Goal: Task Accomplishment & Management: Use online tool/utility

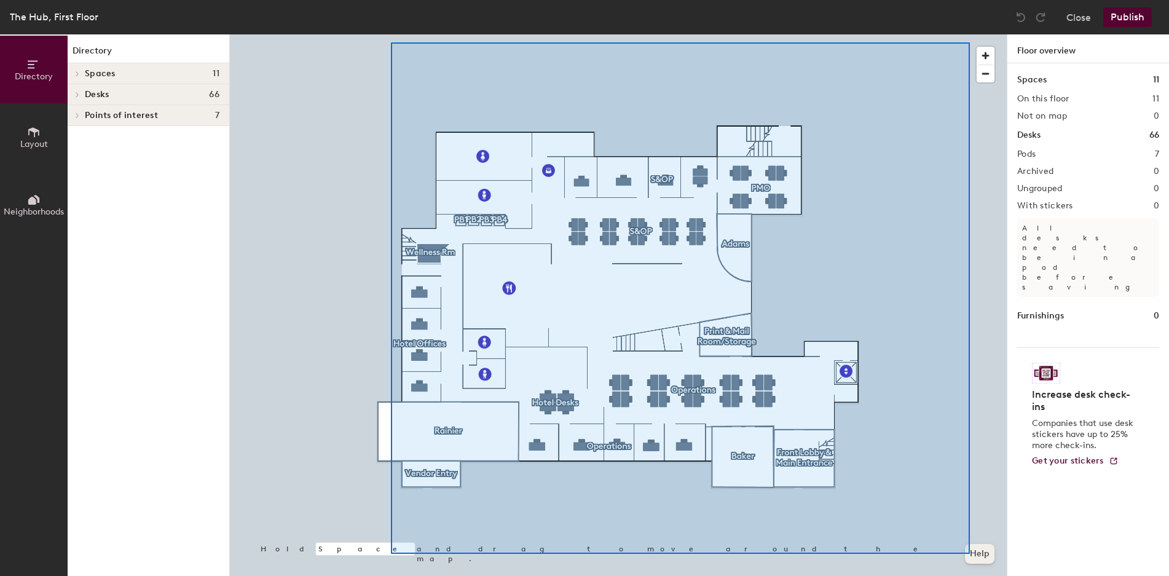
click at [970, 554] on div "Hold Space and drag to move around the map. Help" at bounding box center [618, 304] width 777 height 541
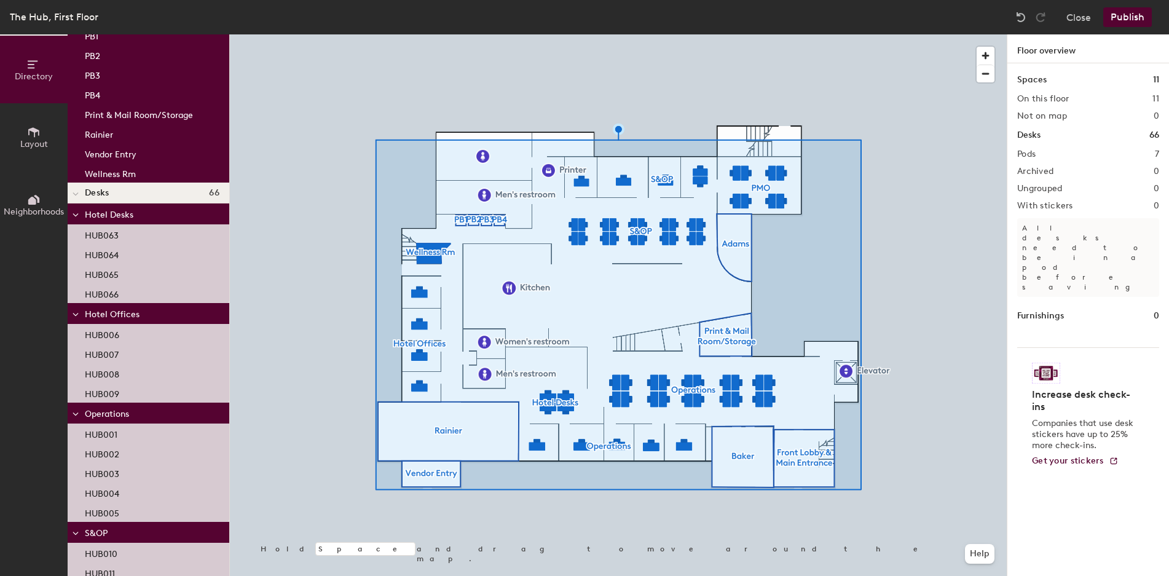
scroll to position [123, 0]
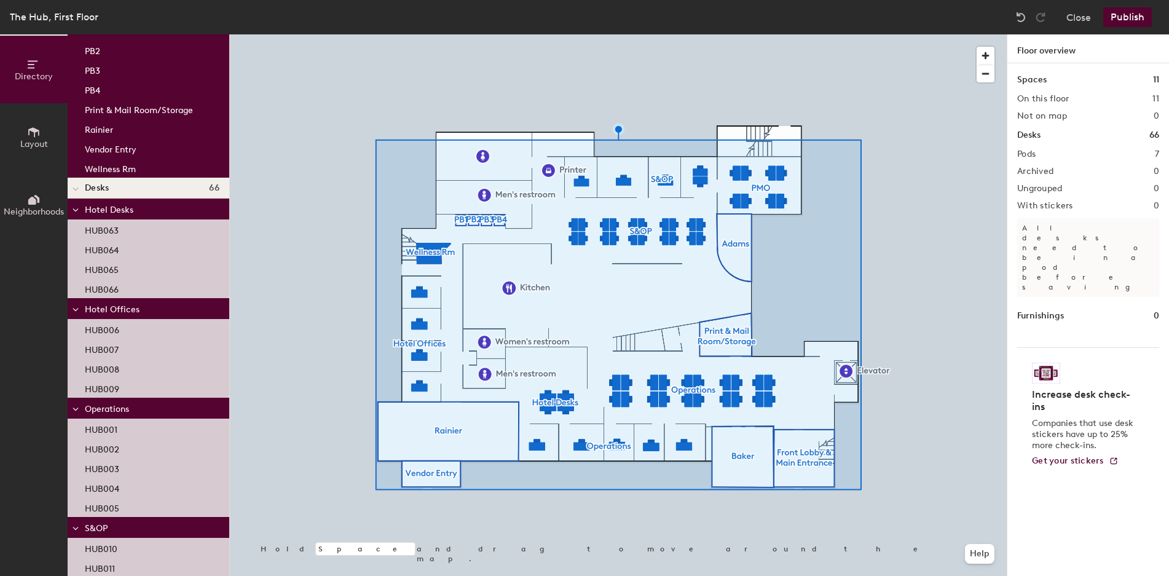
click at [45, 139] on span "Layout" at bounding box center [34, 144] width 28 height 10
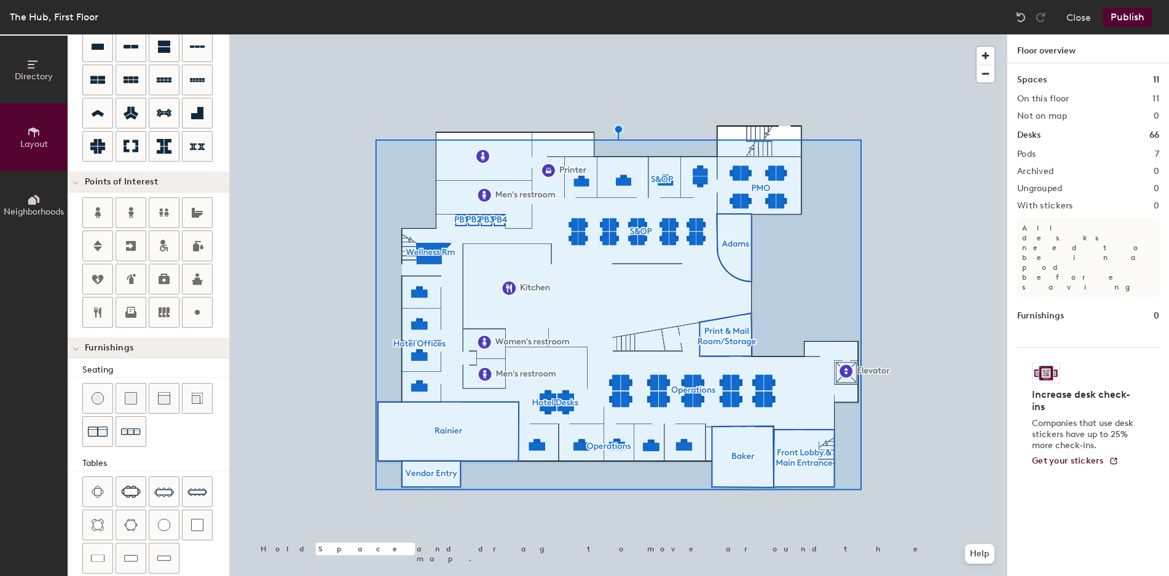
click at [39, 211] on span "Neighborhoods" at bounding box center [34, 211] width 60 height 10
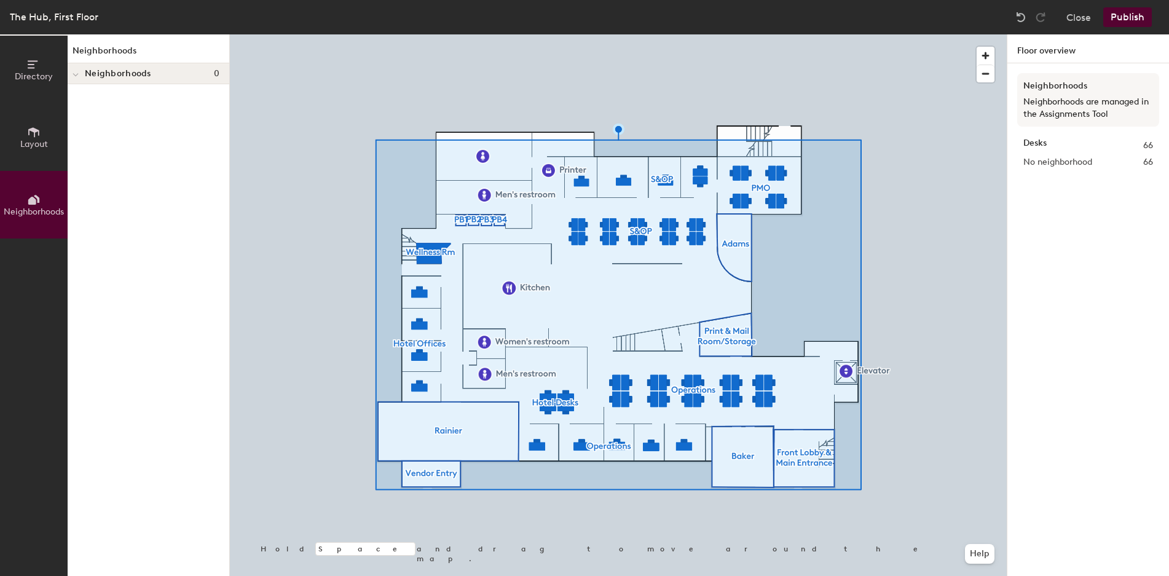
scroll to position [0, 0]
click at [47, 69] on button "Directory" at bounding box center [34, 70] width 68 height 68
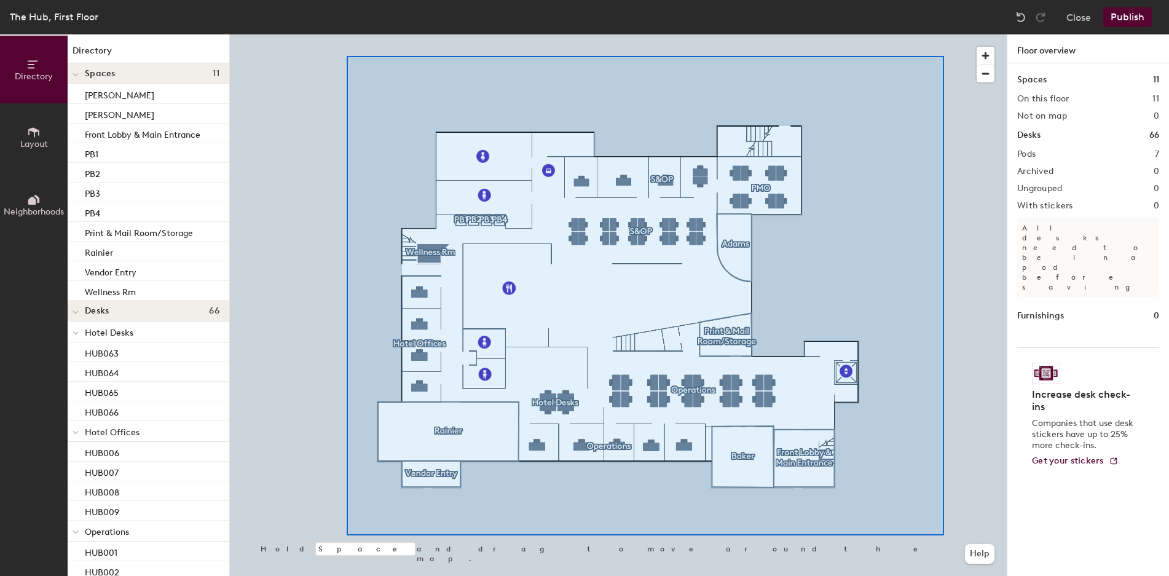
click at [949, 34] on div at bounding box center [618, 34] width 777 height 0
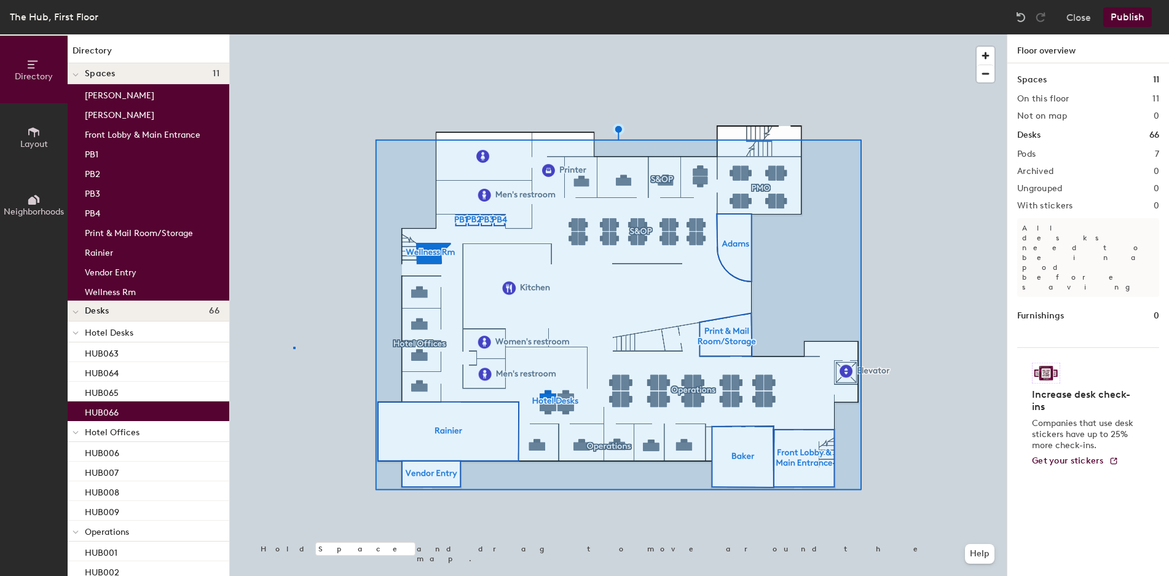
click at [293, 34] on div at bounding box center [618, 34] width 777 height 0
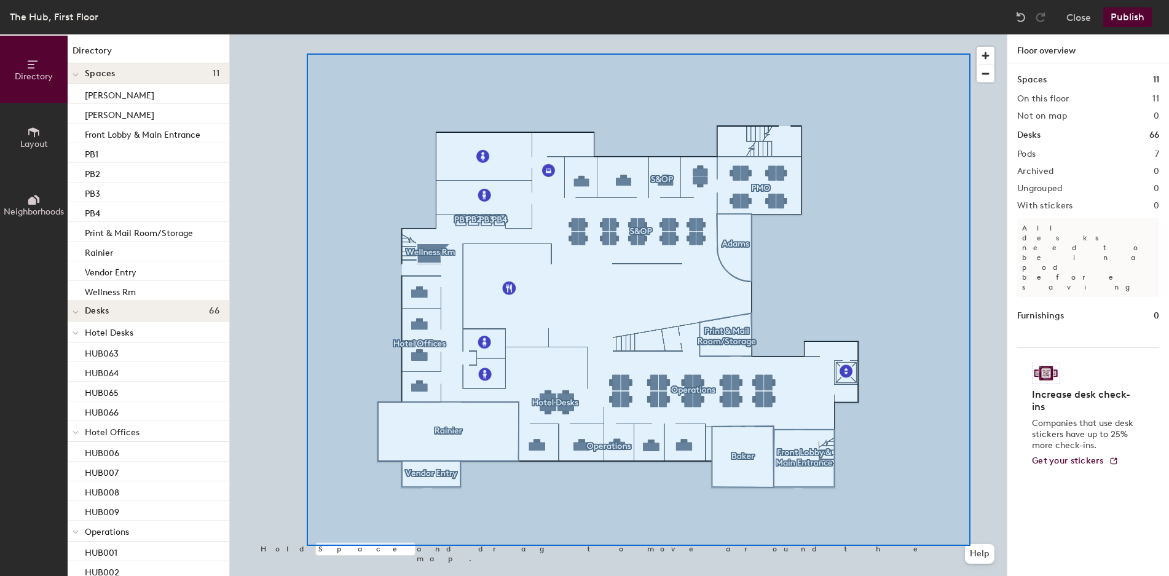
click at [973, 554] on div "Hold Space and drag to move around the map. Help" at bounding box center [618, 304] width 777 height 541
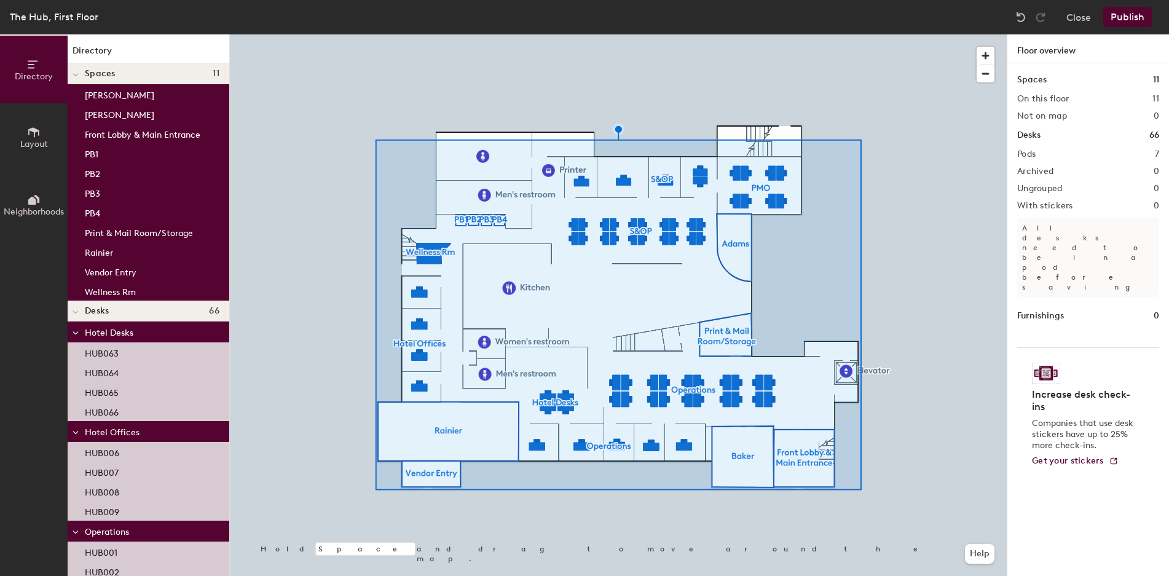
click at [106, 339] on p "Hotel Desks" at bounding box center [152, 332] width 135 height 16
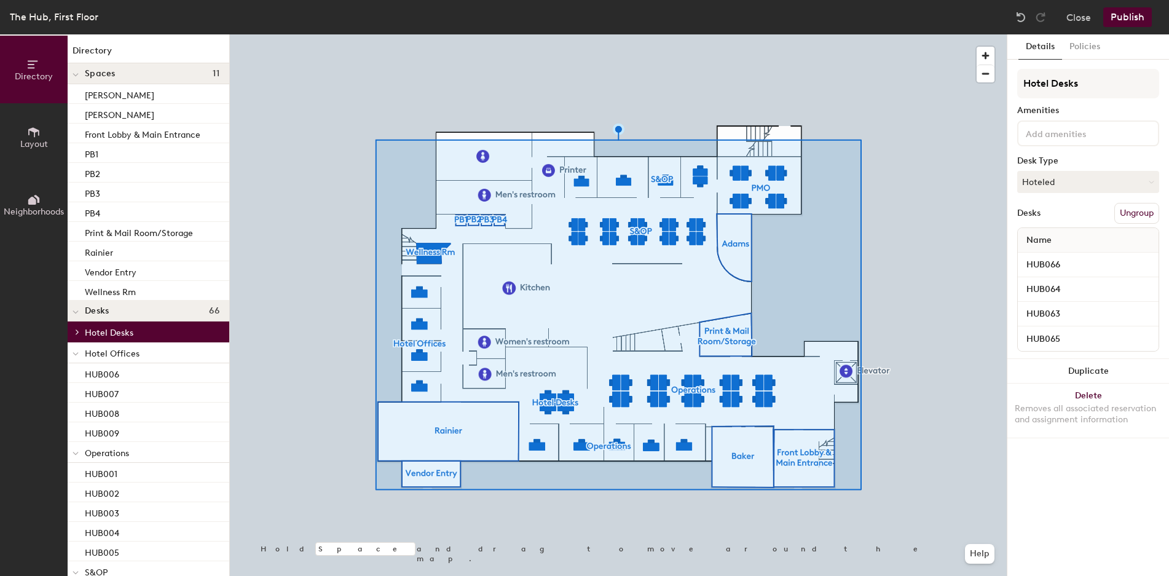
click at [104, 335] on span "Hotel Desks" at bounding box center [109, 333] width 49 height 10
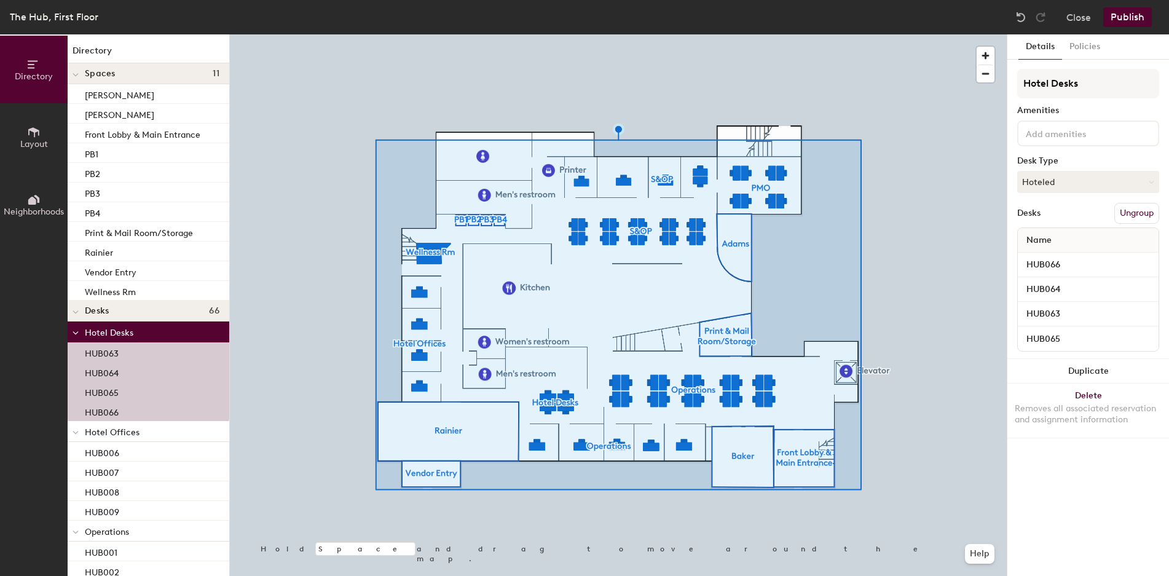
click at [103, 351] on p "HUB063" at bounding box center [102, 352] width 34 height 14
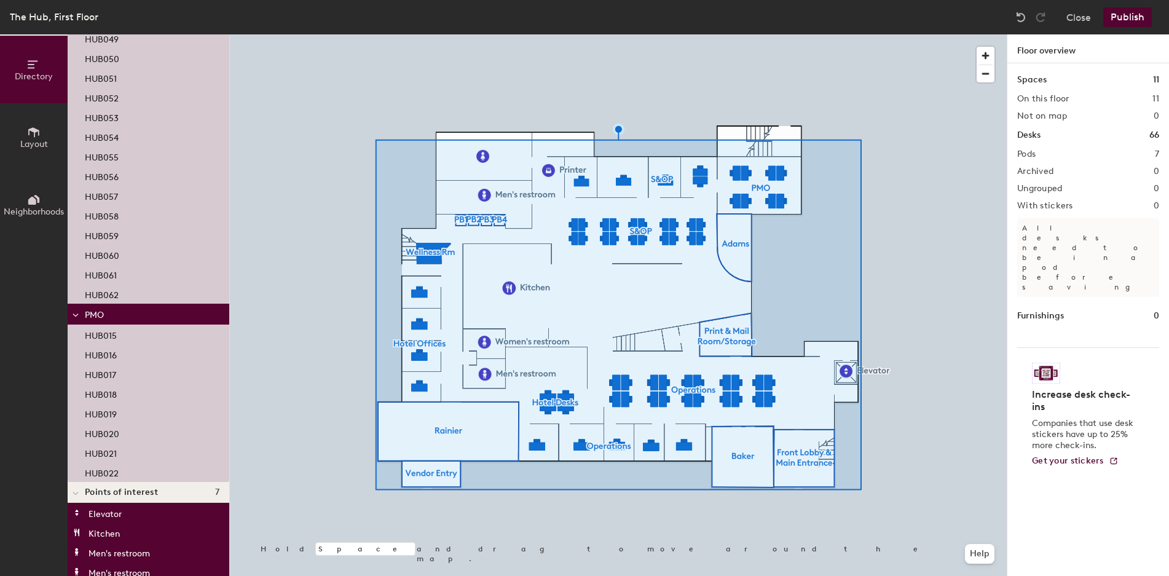
scroll to position [1358, 0]
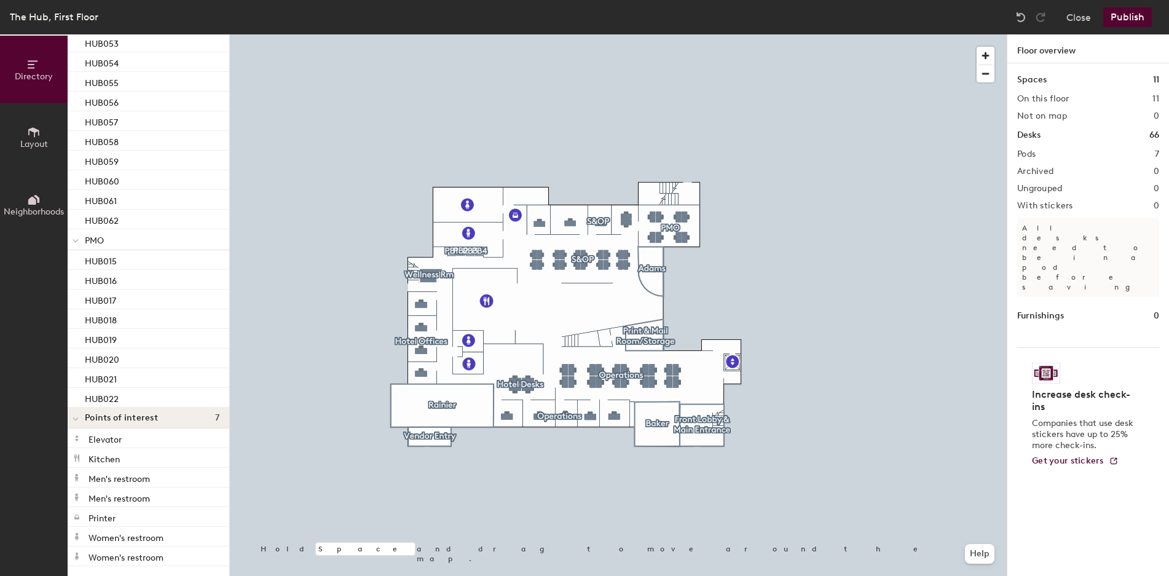
click at [776, 34] on div at bounding box center [618, 34] width 777 height 0
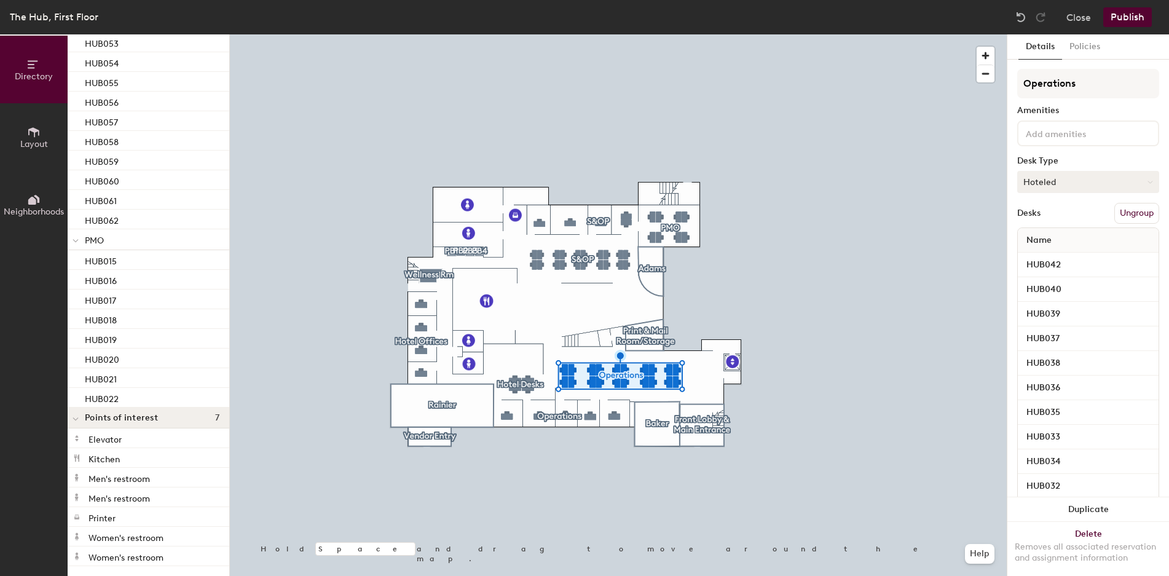
click at [1059, 178] on button "Hoteled" at bounding box center [1088, 182] width 142 height 22
click at [1087, 42] on button "Policies" at bounding box center [1084, 46] width 45 height 25
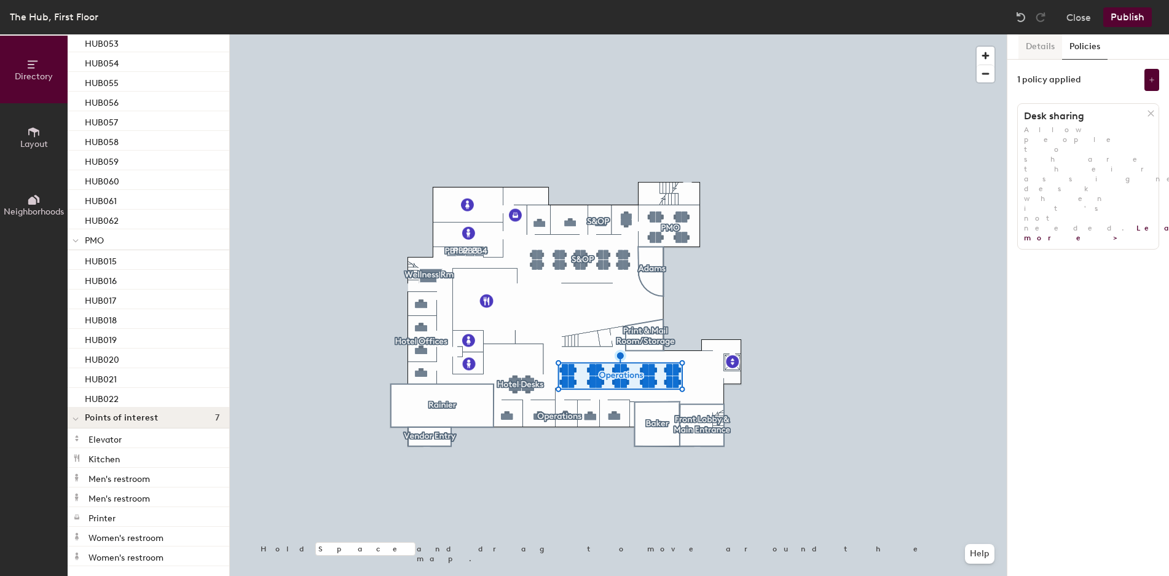
click at [1039, 49] on button "Details" at bounding box center [1040, 46] width 44 height 25
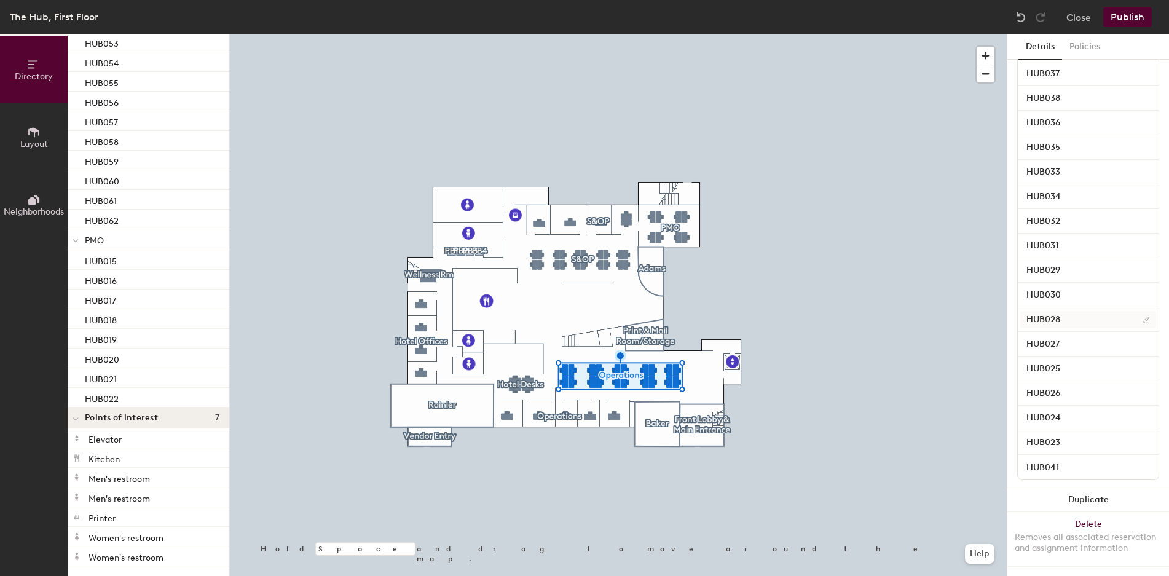
scroll to position [0, 0]
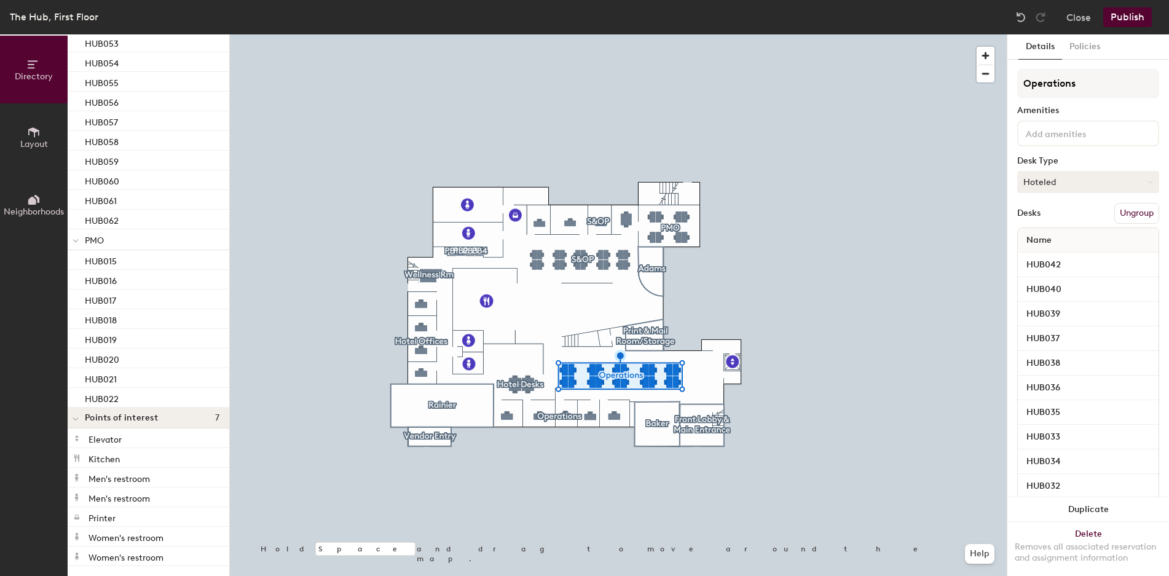
click at [1059, 175] on button "Hoteled" at bounding box center [1088, 182] width 142 height 22
click at [1045, 218] on div "Assigned" at bounding box center [1079, 220] width 123 height 18
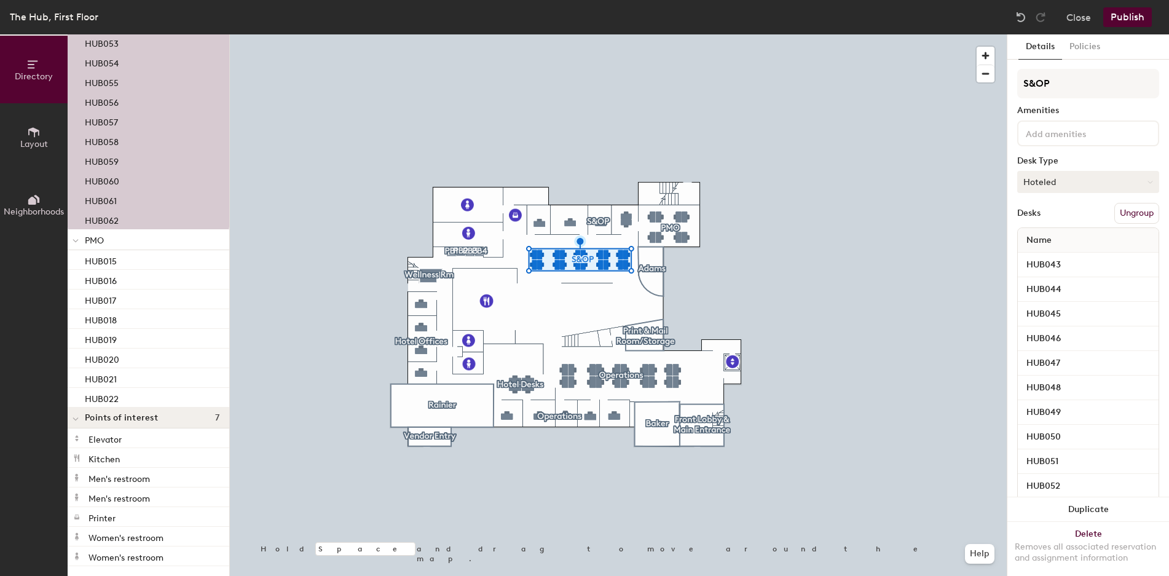
click at [1039, 189] on button "Hoteled" at bounding box center [1088, 182] width 142 height 22
click at [1034, 211] on div "Assigned" at bounding box center [1079, 220] width 123 height 18
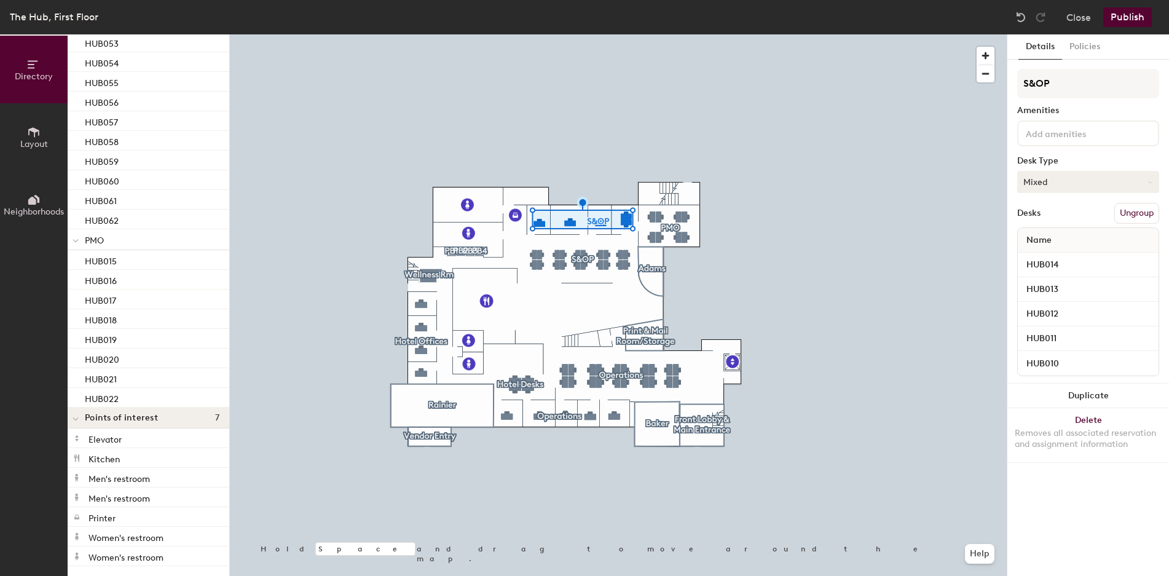
click at [1076, 181] on button "Mixed" at bounding box center [1088, 182] width 142 height 22
click at [1066, 213] on div "Assigned" at bounding box center [1079, 220] width 123 height 18
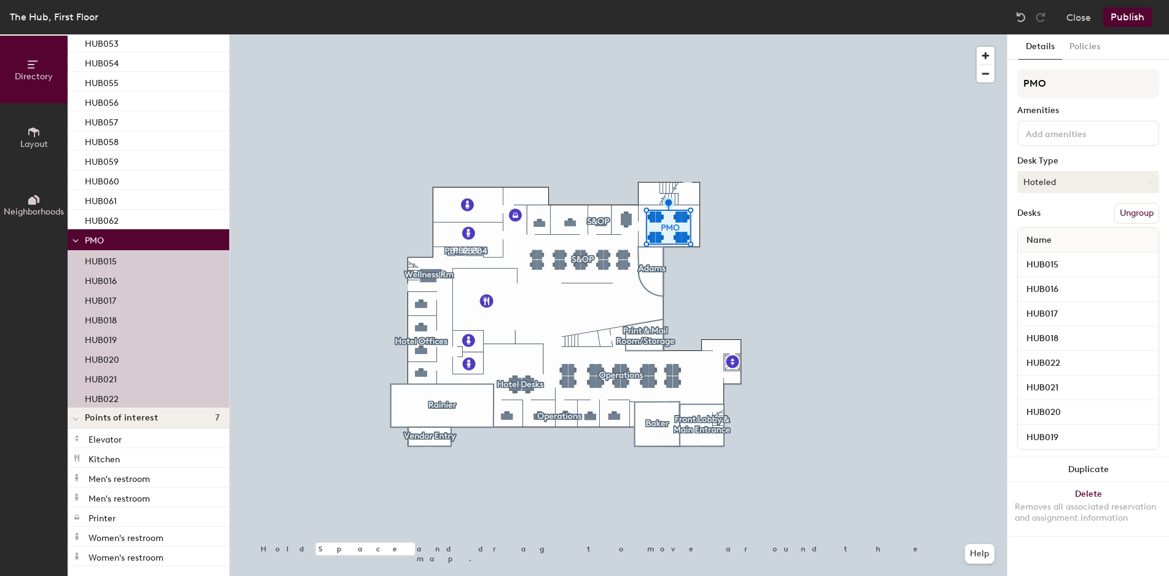
click at [1047, 184] on button "Hoteled" at bounding box center [1088, 182] width 142 height 22
click at [1035, 223] on div "Assigned" at bounding box center [1079, 220] width 123 height 18
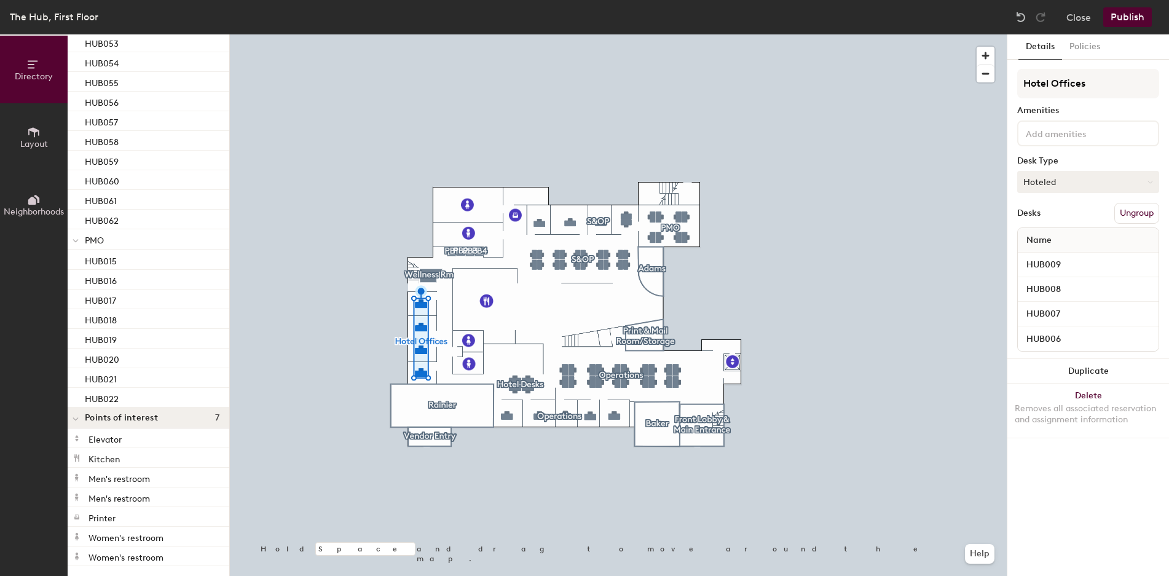
click at [1038, 182] on button "Hoteled" at bounding box center [1088, 182] width 142 height 22
click at [1030, 218] on div "Assigned" at bounding box center [1079, 220] width 123 height 18
click at [1026, 182] on button "Hoteled" at bounding box center [1088, 182] width 142 height 22
click at [1035, 220] on div "Assigned" at bounding box center [1079, 220] width 123 height 18
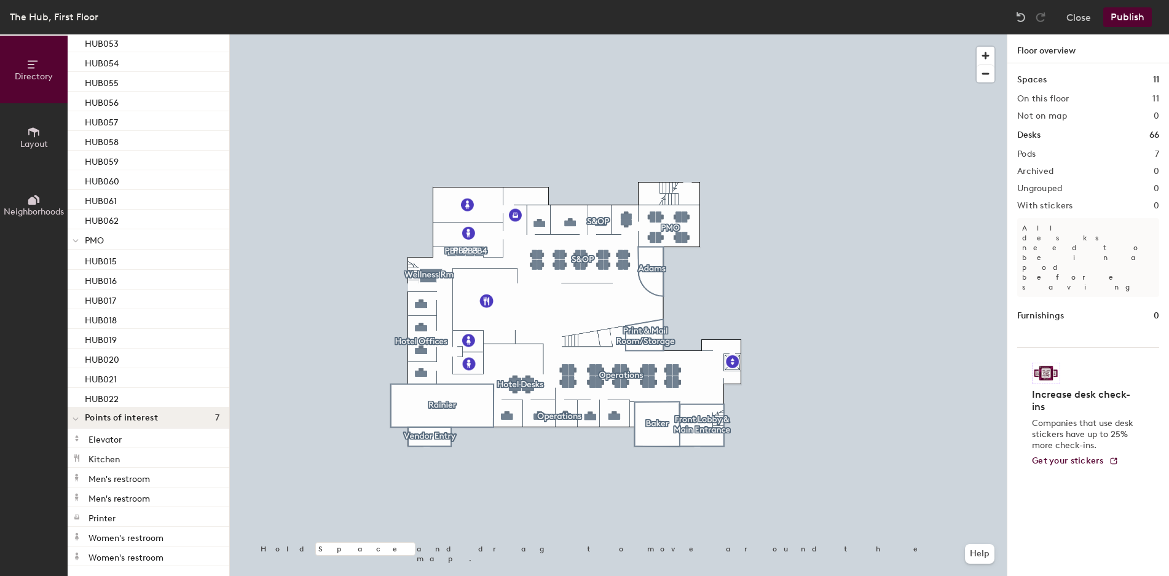
click at [608, 34] on div at bounding box center [618, 34] width 777 height 0
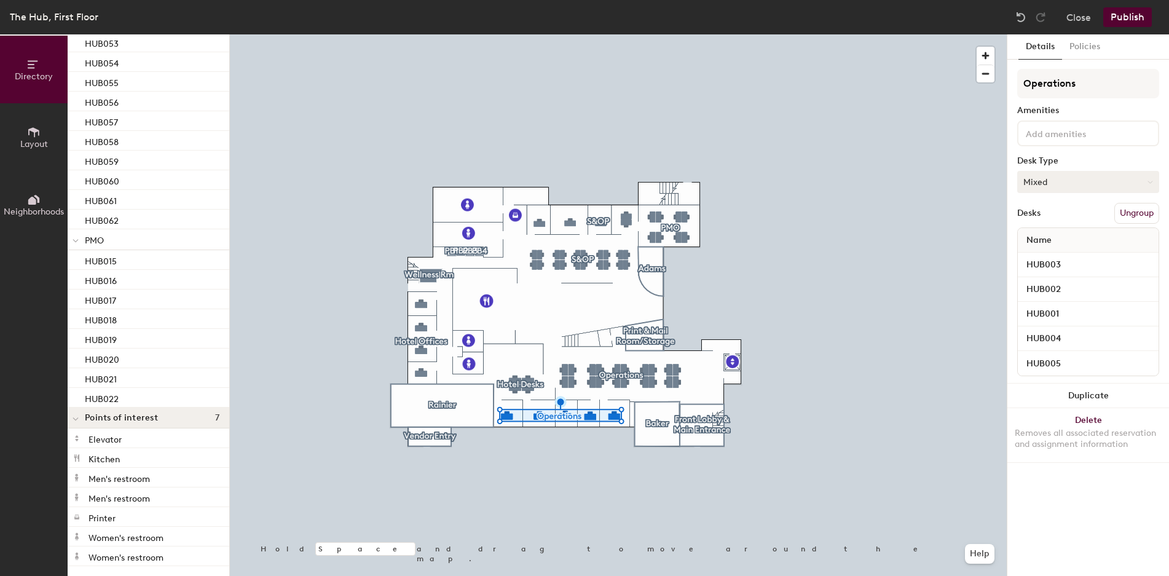
click at [1041, 175] on button "Mixed" at bounding box center [1088, 182] width 142 height 22
click at [1045, 223] on div "Assigned" at bounding box center [1079, 220] width 123 height 18
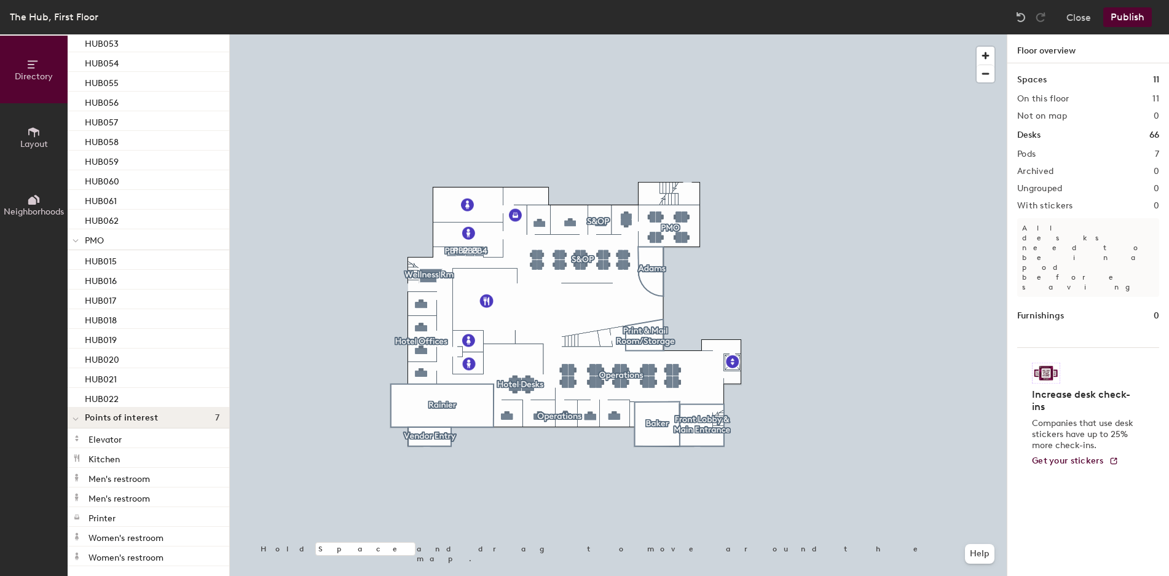
click at [1134, 17] on button "Publish" at bounding box center [1127, 17] width 49 height 20
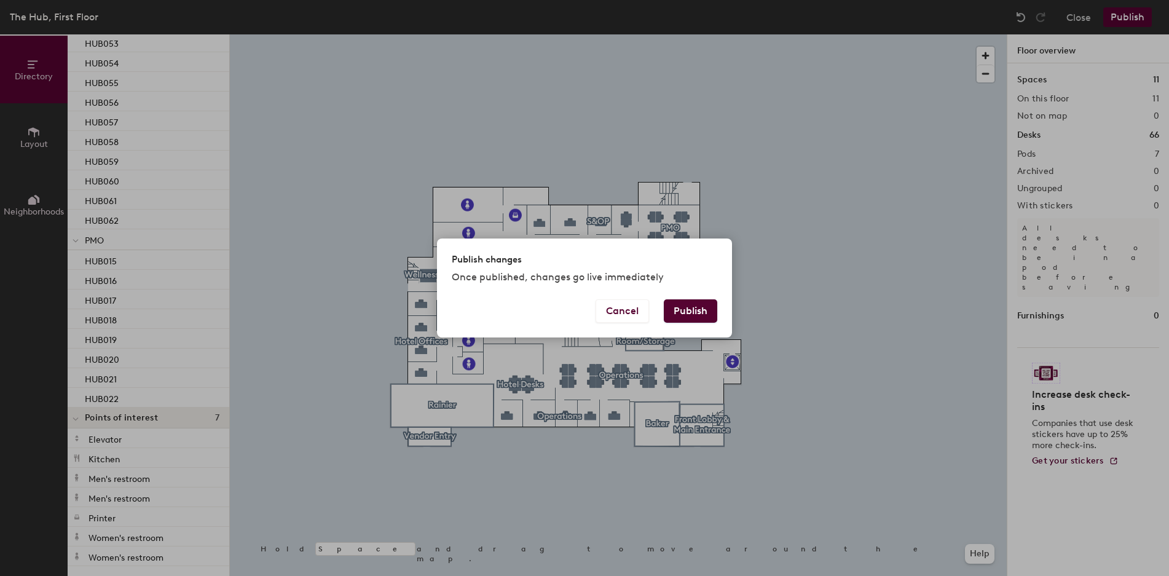
click at [674, 312] on button "Publish" at bounding box center [690, 310] width 53 height 23
